Goal: Task Accomplishment & Management: Manage account settings

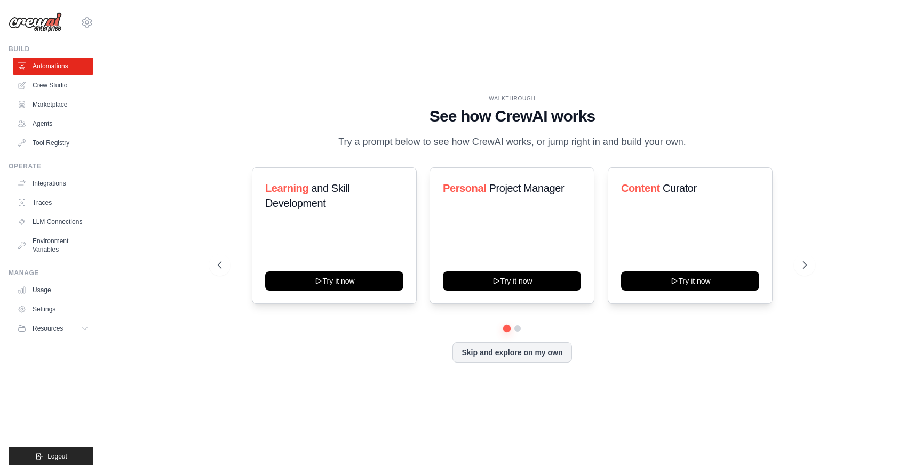
click at [207, 384] on div "WALKTHROUGH See how [PERSON_NAME] works Try a prompt below to see how [PERSON_N…" at bounding box center [513, 237] width 786 height 453
click at [59, 84] on link "Crew Studio" at bounding box center [54, 85] width 81 height 17
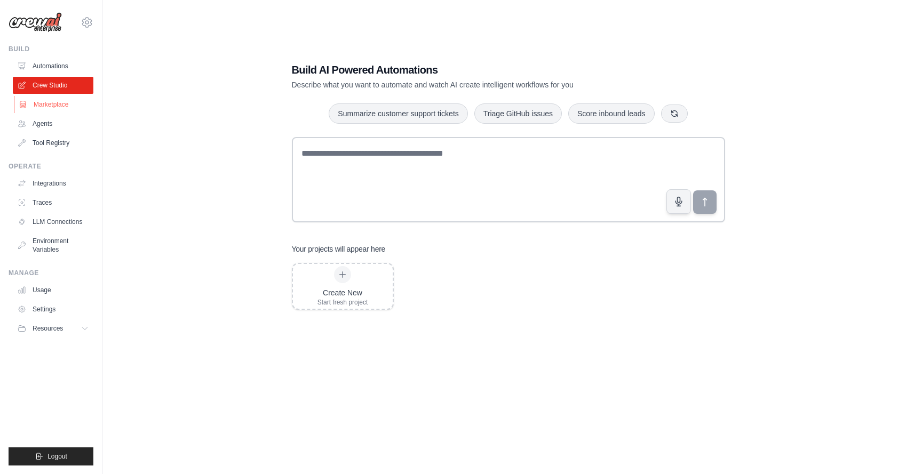
click at [53, 103] on link "Marketplace" at bounding box center [54, 104] width 81 height 17
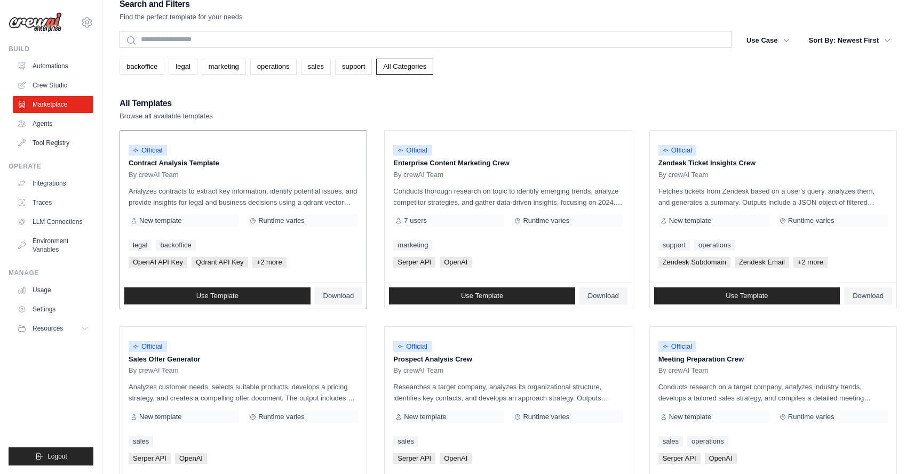
scroll to position [21, 0]
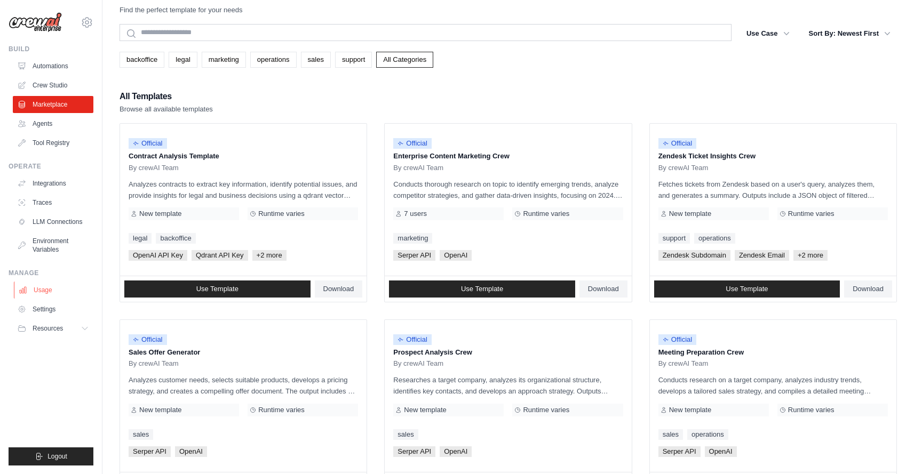
click at [52, 292] on link "Usage" at bounding box center [54, 290] width 81 height 17
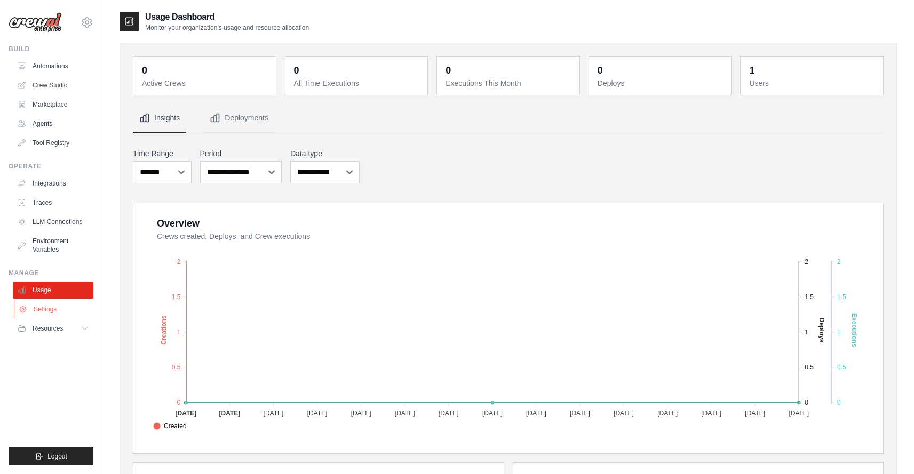
click at [50, 303] on link "Settings" at bounding box center [54, 309] width 81 height 17
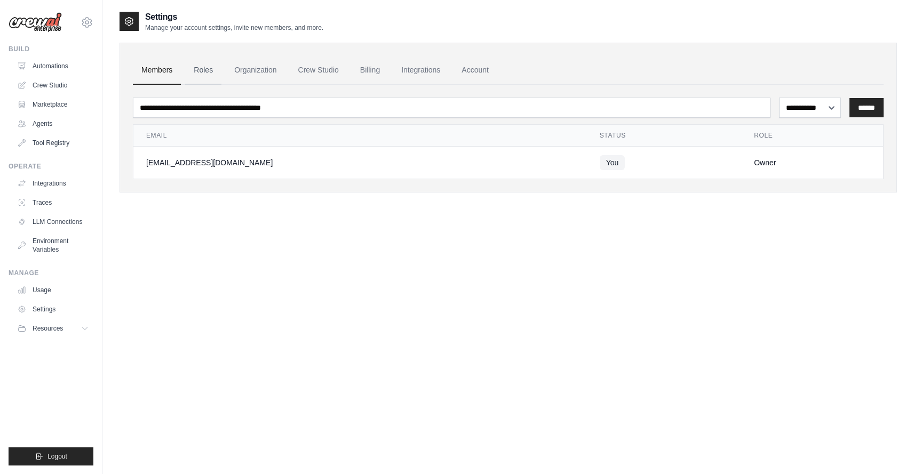
click at [196, 73] on link "Roles" at bounding box center [203, 70] width 36 height 29
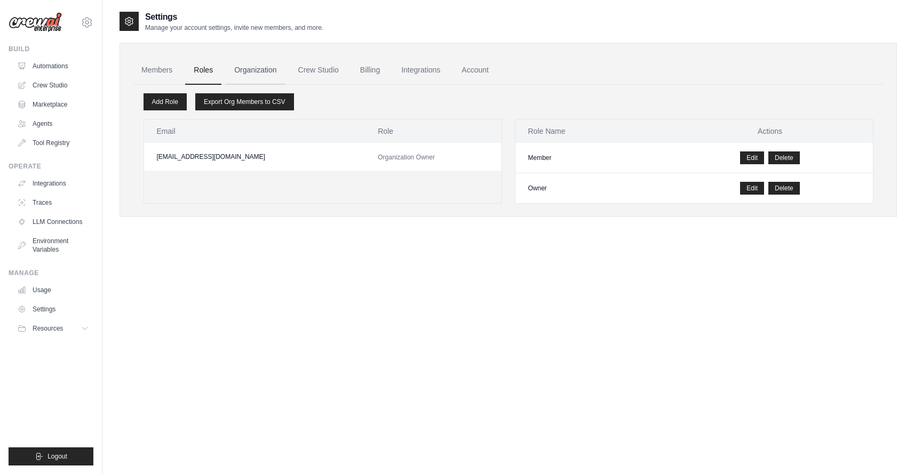
click at [241, 73] on link "Organization" at bounding box center [255, 70] width 59 height 29
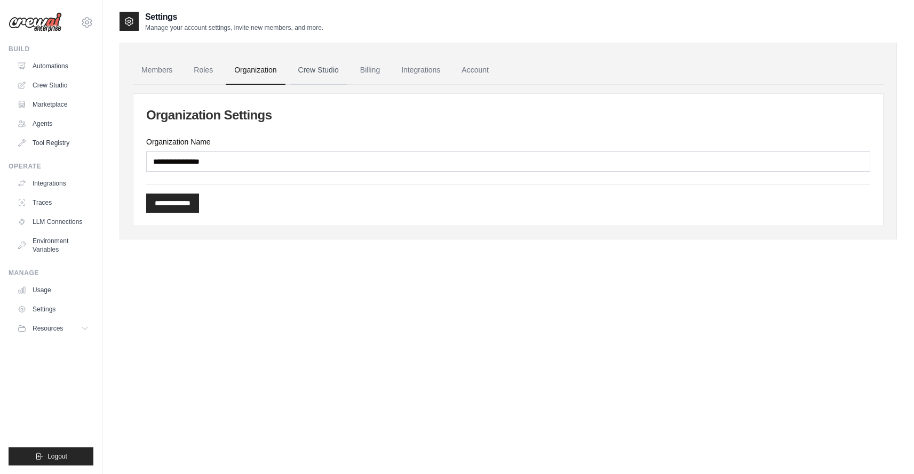
click at [298, 72] on link "Crew Studio" at bounding box center [319, 70] width 58 height 29
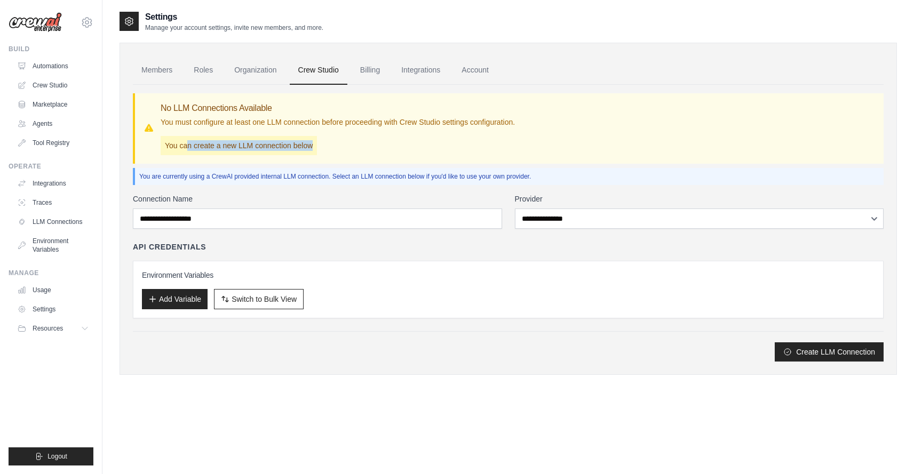
drag, startPoint x: 190, startPoint y: 144, endPoint x: 327, endPoint y: 147, distance: 137.2
click at [327, 147] on div "No LLM Connections Available You must configure at least one LLM connection bef…" at bounding box center [338, 128] width 354 height 53
click at [162, 296] on button "Add Variable" at bounding box center [175, 299] width 66 height 20
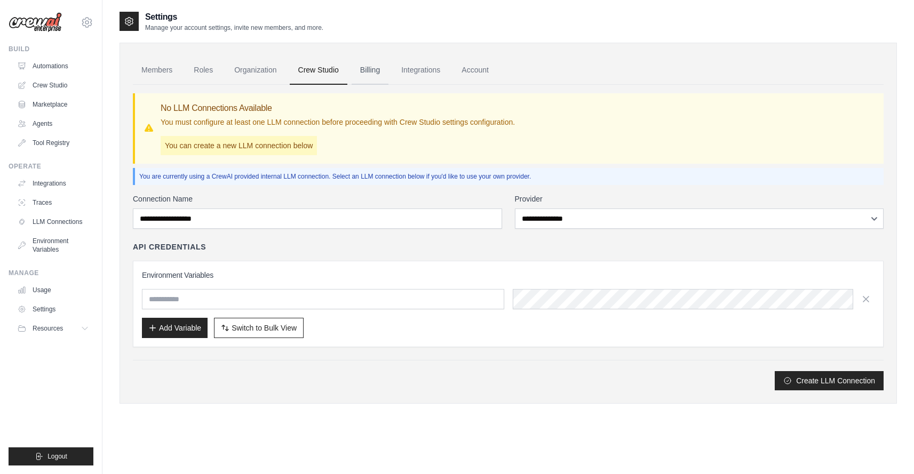
click at [352, 70] on link "Billing" at bounding box center [370, 70] width 37 height 29
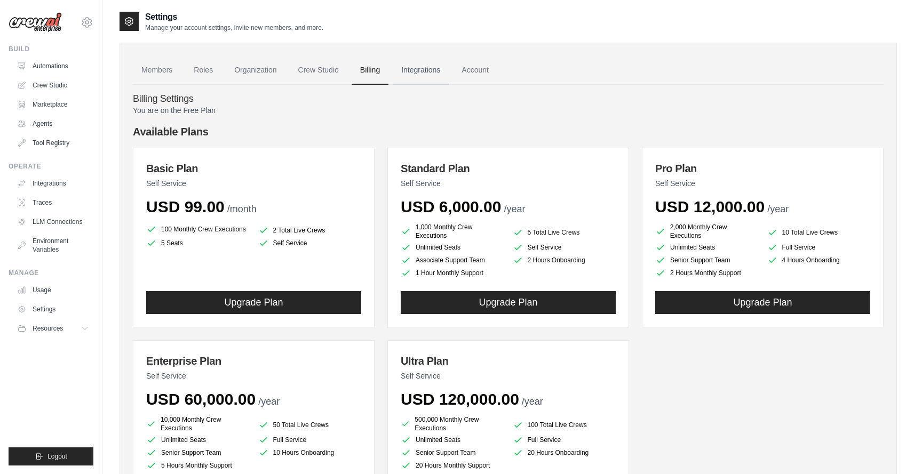
click at [398, 77] on link "Integrations" at bounding box center [421, 70] width 56 height 29
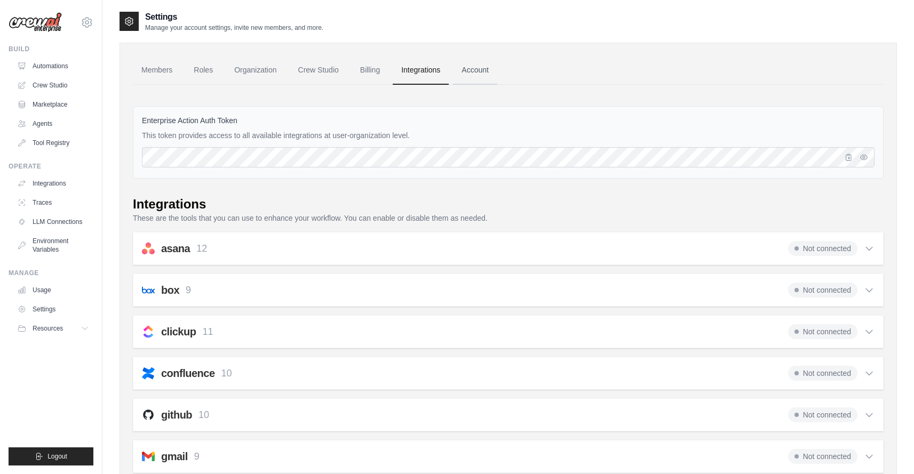
click at [458, 80] on link "Account" at bounding box center [475, 70] width 44 height 29
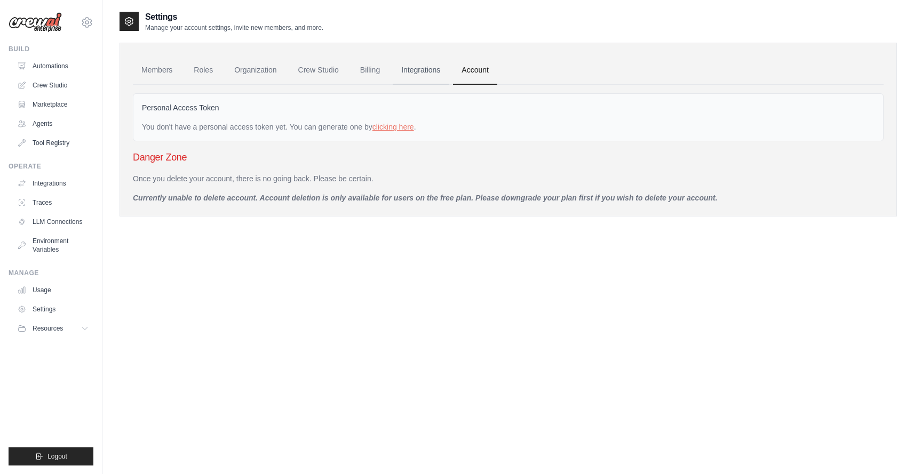
click at [433, 76] on link "Integrations" at bounding box center [421, 70] width 56 height 29
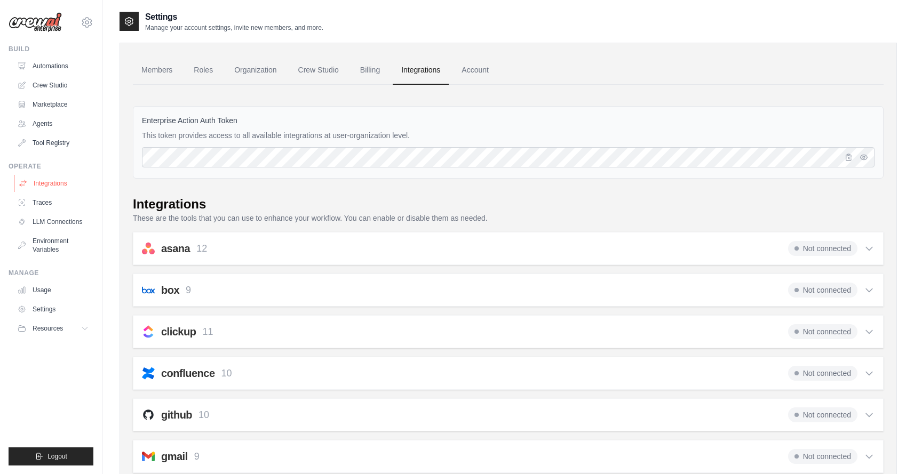
click at [50, 182] on link "Integrations" at bounding box center [54, 183] width 81 height 17
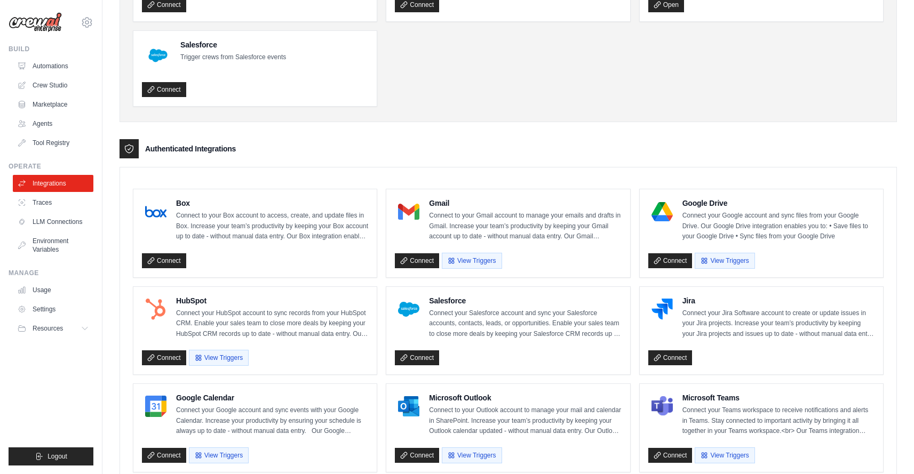
scroll to position [193, 0]
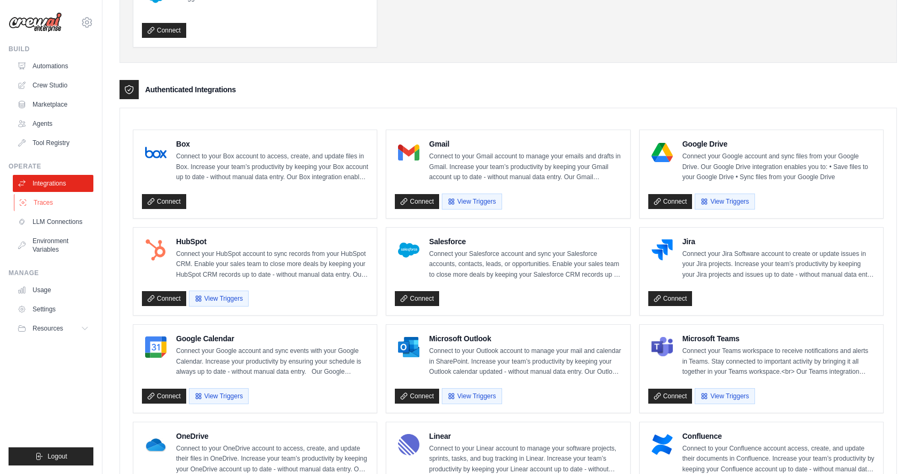
click at [23, 207] on link "Traces" at bounding box center [54, 202] width 81 height 17
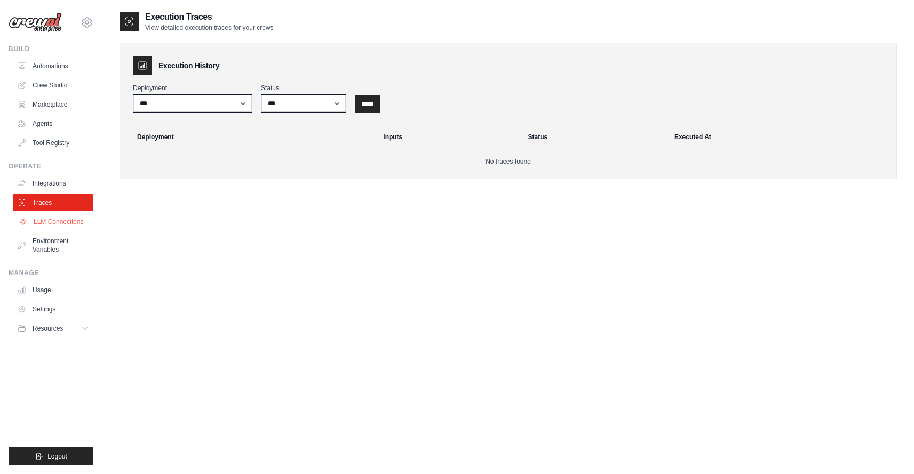
click at [49, 227] on link "LLM Connections" at bounding box center [54, 221] width 81 height 17
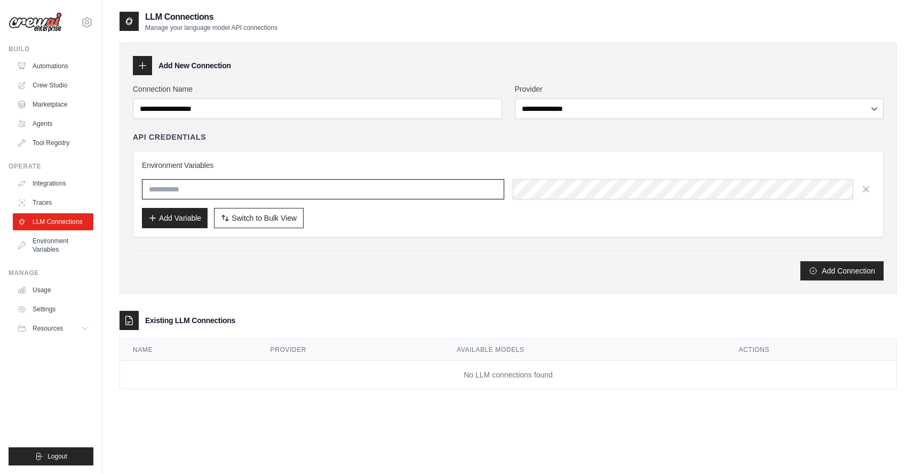
click at [251, 196] on input "text" at bounding box center [323, 189] width 362 height 20
click at [748, 23] on div "LLM Connections Manage your language model API connections" at bounding box center [509, 21] width 778 height 21
